Goal: Information Seeking & Learning: Learn about a topic

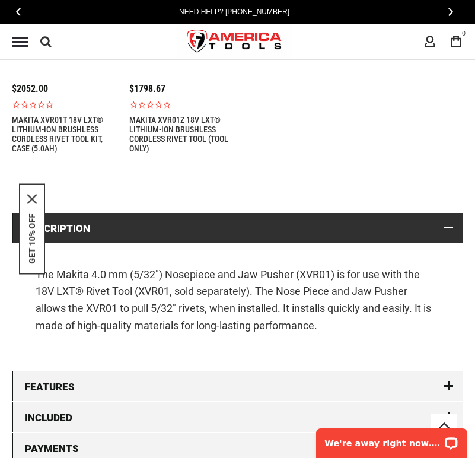
scroll to position [1289, 0]
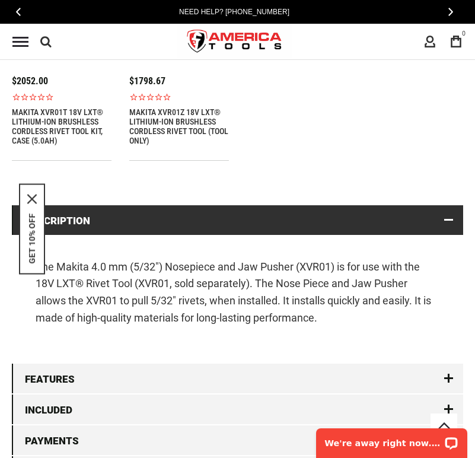
click at [366, 296] on p "The Makita 4.0 mm (5/32") Nosepiece and Jaw Pusher (XVR01) is for use with the …" at bounding box center [238, 292] width 404 height 68
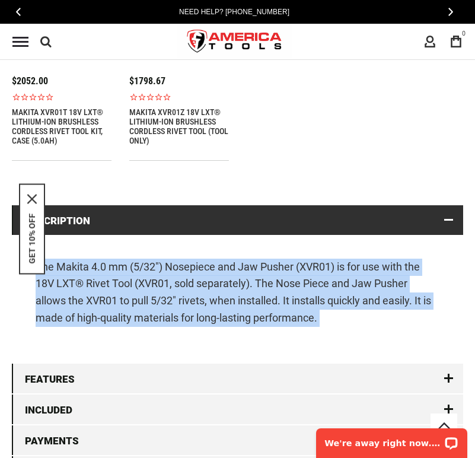
click at [366, 296] on p "The Makita 4.0 mm (5/32") Nosepiece and Jaw Pusher (XVR01) is for use with the …" at bounding box center [238, 292] width 404 height 68
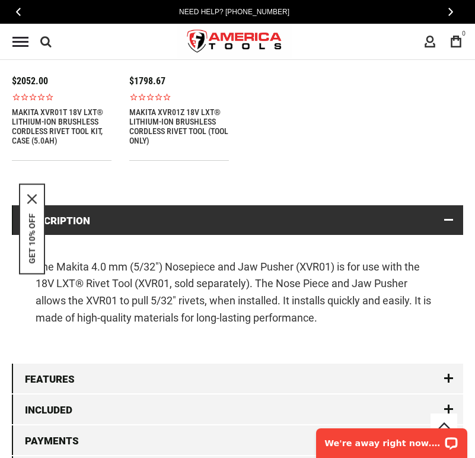
click at [350, 283] on p "The Makita 4.0 mm (5/32") Nosepiece and Jaw Pusher (XVR01) is for use with the …" at bounding box center [238, 292] width 404 height 68
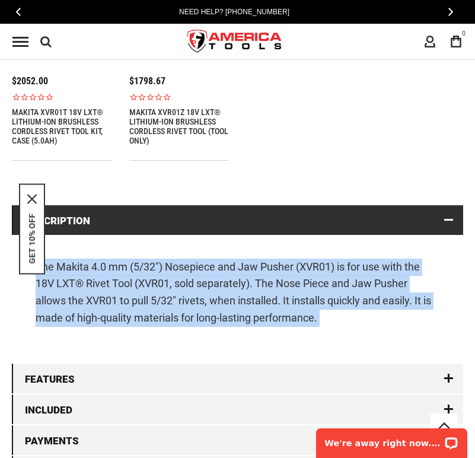
click at [350, 283] on p "The Makita 4.0 mm (5/32") Nosepiece and Jaw Pusher (XVR01) is for use with the …" at bounding box center [238, 292] width 404 height 68
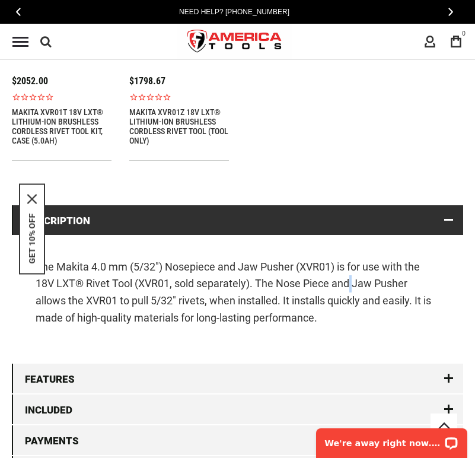
click at [350, 283] on p "The Makita 4.0 mm (5/32") Nosepiece and Jaw Pusher (XVR01) is for use with the …" at bounding box center [238, 292] width 404 height 68
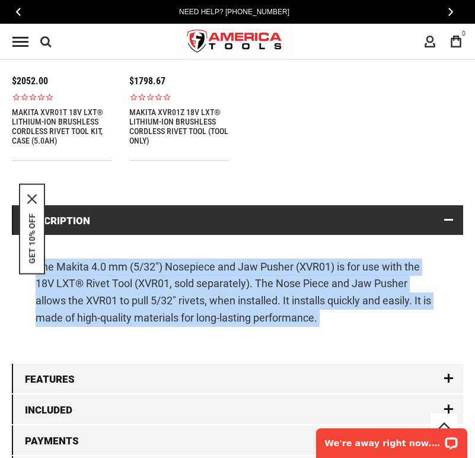
click at [350, 283] on p "The Makita 4.0 mm (5/32") Nosepiece and Jaw Pusher (XVR01) is for use with the …" at bounding box center [238, 292] width 404 height 68
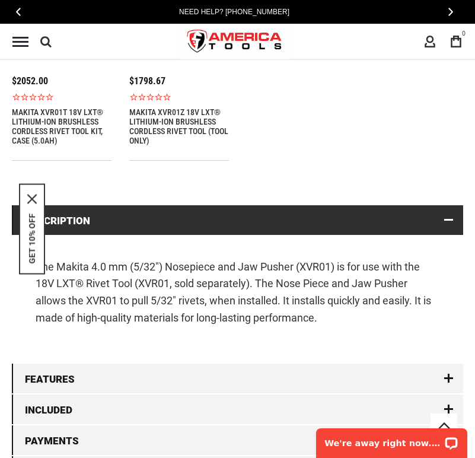
click at [350, 283] on p "The Makita 4.0 mm (5/32") Nosepiece and Jaw Pusher (XVR01) is for use with the …" at bounding box center [238, 292] width 404 height 68
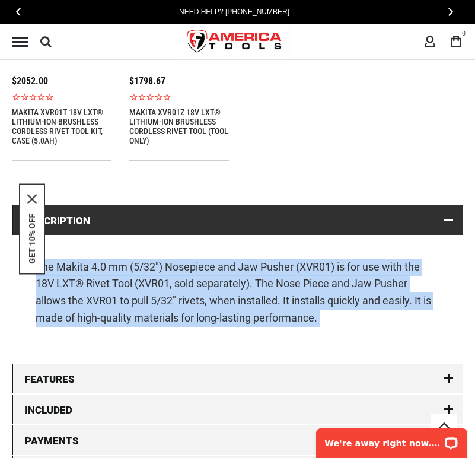
click at [350, 283] on p "The Makita 4.0 mm (5/32") Nosepiece and Jaw Pusher (XVR01) is for use with the …" at bounding box center [238, 292] width 404 height 68
click at [341, 265] on p "The Makita 4.0 mm (5/32") Nosepiece and Jaw Pusher (XVR01) is for use with the …" at bounding box center [238, 292] width 404 height 68
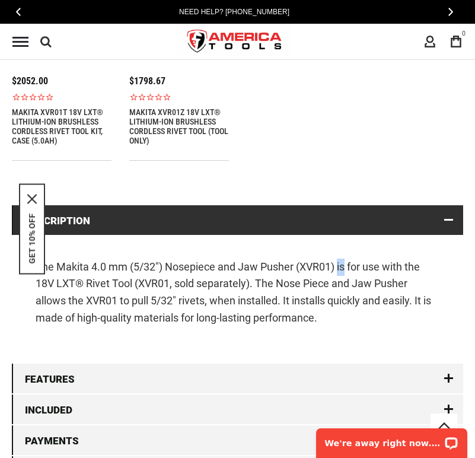
click at [341, 265] on p "The Makita 4.0 mm (5/32") Nosepiece and Jaw Pusher (XVR01) is for use with the …" at bounding box center [238, 292] width 404 height 68
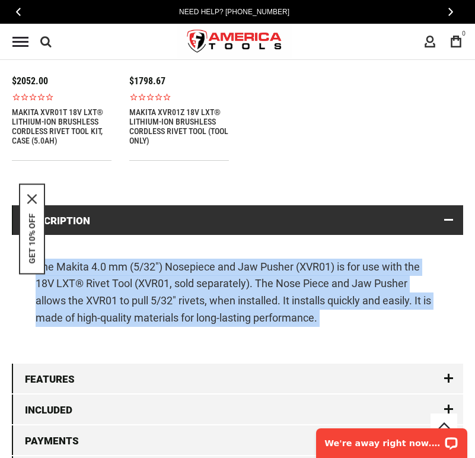
click at [341, 265] on p "The Makita 4.0 mm (5/32") Nosepiece and Jaw Pusher (XVR01) is for use with the …" at bounding box center [238, 292] width 404 height 68
